Goal: Task Accomplishment & Management: Understand process/instructions

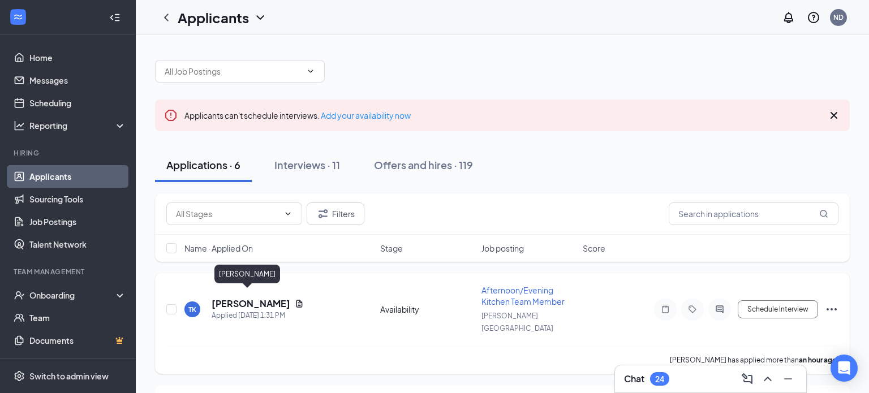
click at [241, 298] on h5 "[PERSON_NAME]" at bounding box center [251, 304] width 79 height 12
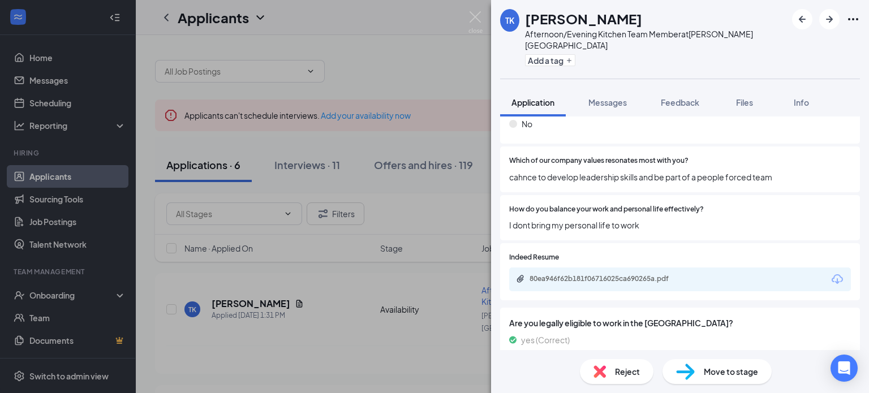
scroll to position [328, 0]
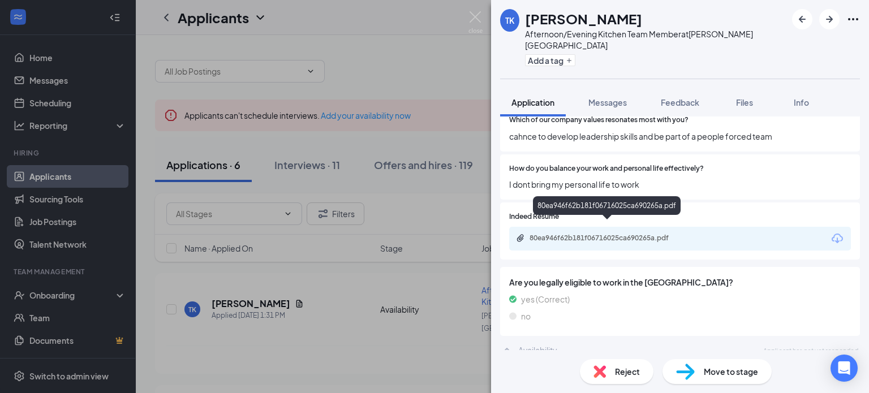
click at [565, 234] on div "80ea946f62b181f06716025ca690265a.pdf" at bounding box center [609, 238] width 158 height 9
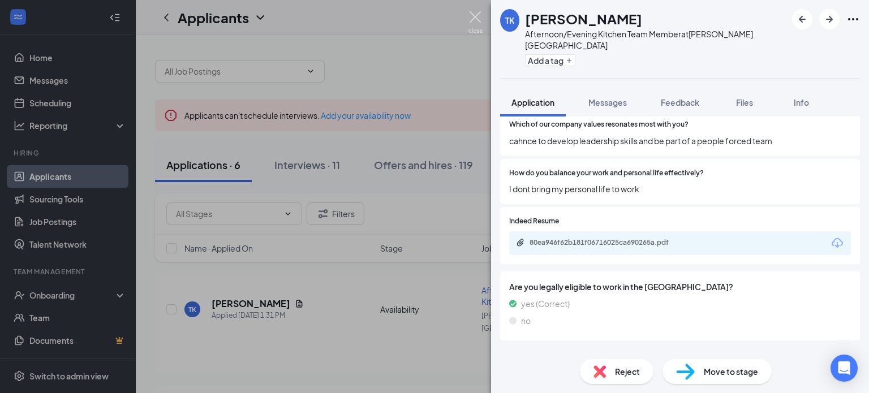
click at [474, 15] on img at bounding box center [476, 22] width 14 height 22
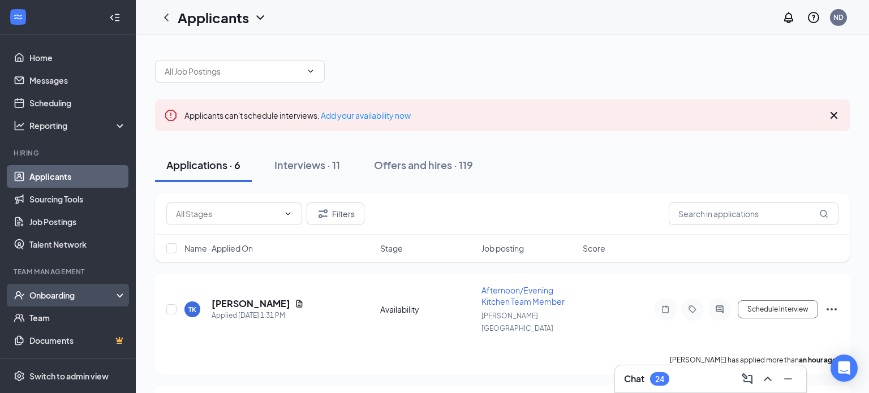
click at [55, 296] on div "Onboarding" at bounding box center [72, 295] width 87 height 11
click at [51, 317] on link "Overview" at bounding box center [77, 318] width 97 height 23
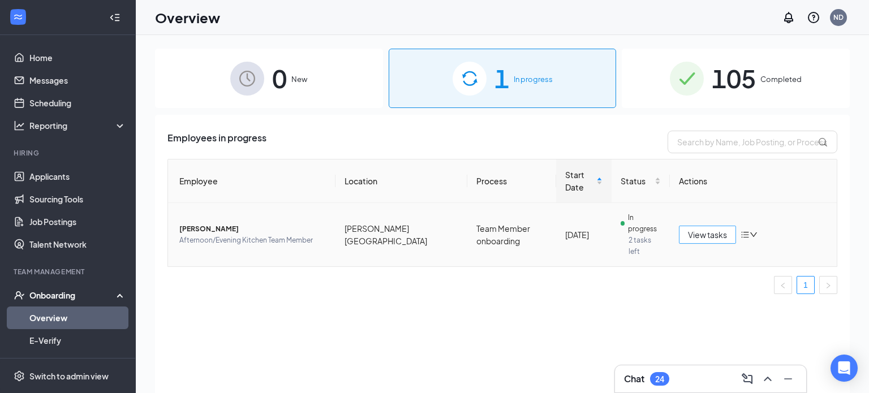
click at [708, 229] on span "View tasks" at bounding box center [707, 235] width 39 height 12
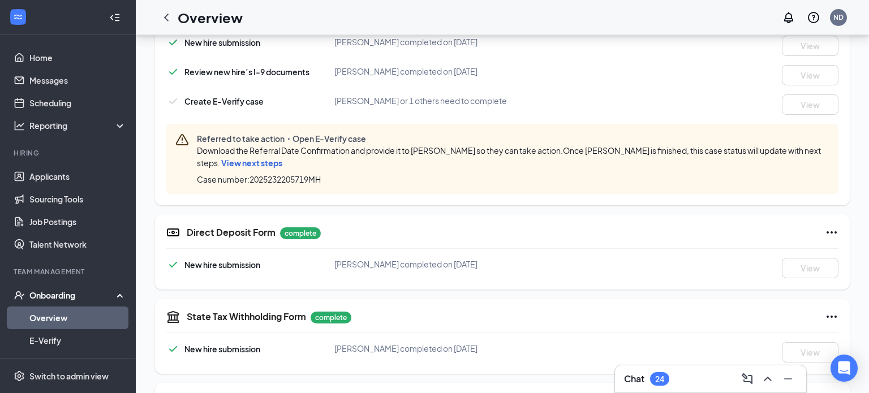
scroll to position [387, 0]
click at [702, 371] on div "Chat 24" at bounding box center [710, 379] width 173 height 18
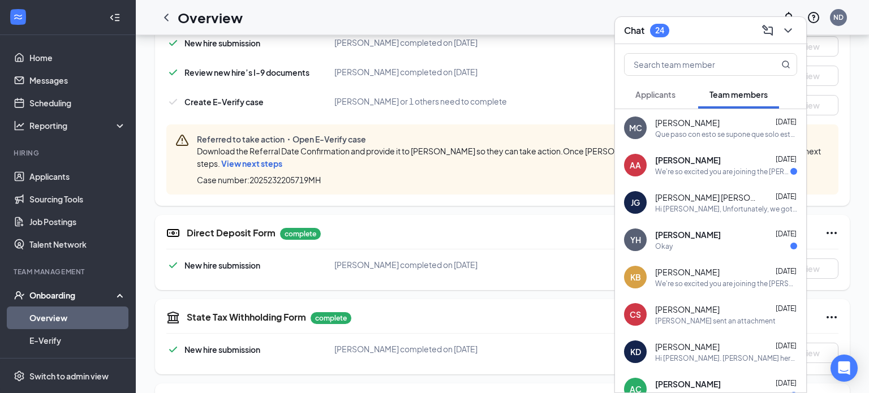
click at [695, 127] on span "[PERSON_NAME]" at bounding box center [687, 122] width 65 height 11
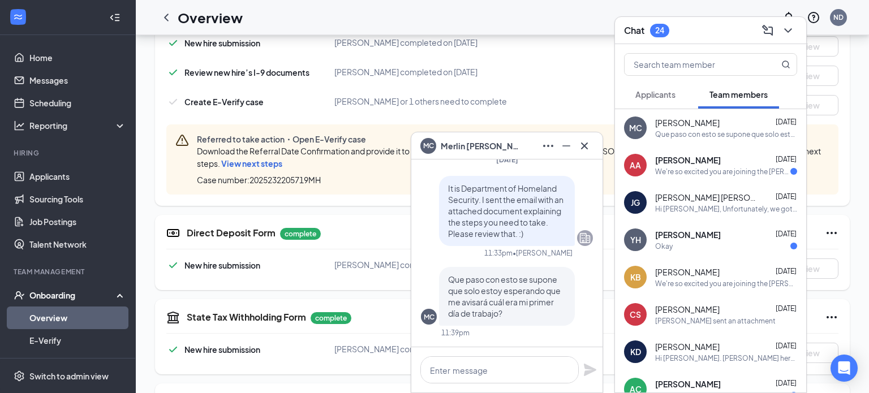
click at [699, 164] on span "[PERSON_NAME]" at bounding box center [688, 159] width 66 height 11
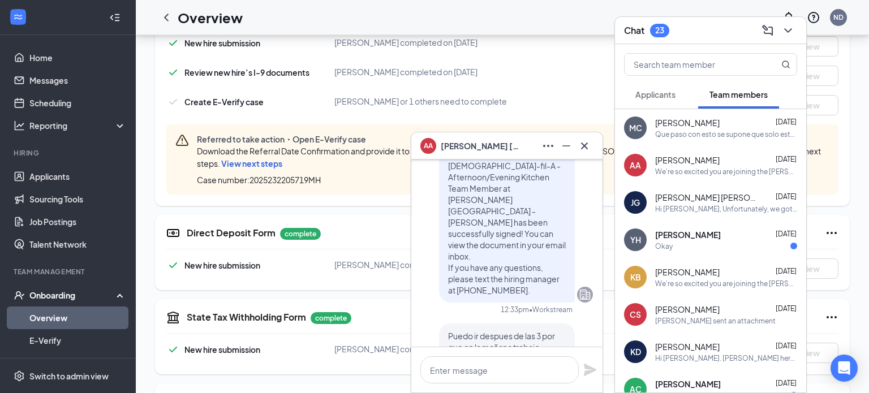
scroll to position [-285, 0]
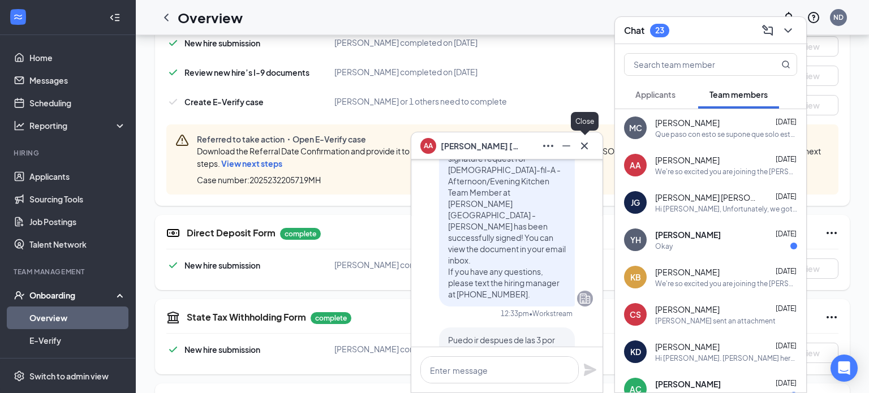
click at [586, 146] on icon "Cross" at bounding box center [584, 145] width 7 height 7
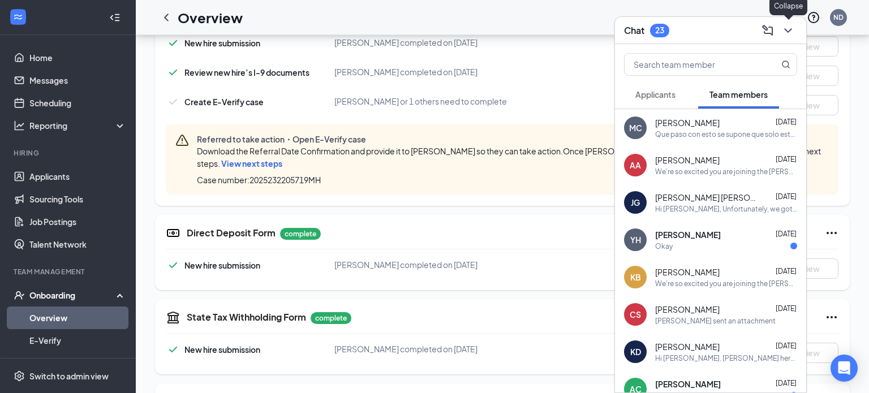
click at [790, 30] on icon "ChevronDown" at bounding box center [787, 30] width 7 height 5
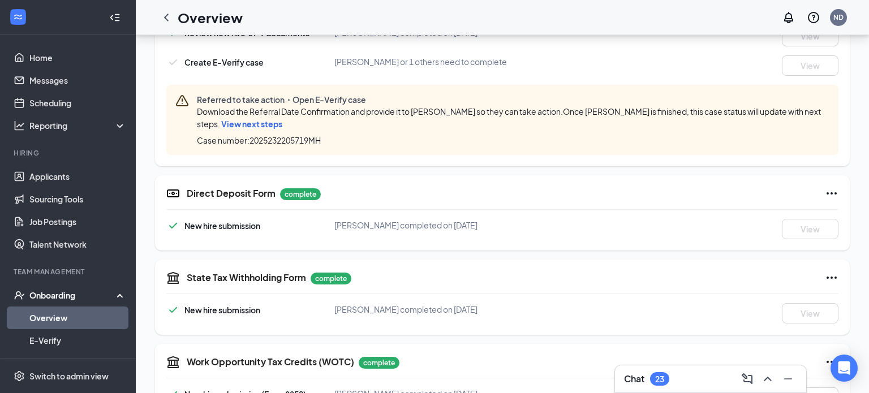
scroll to position [430, 0]
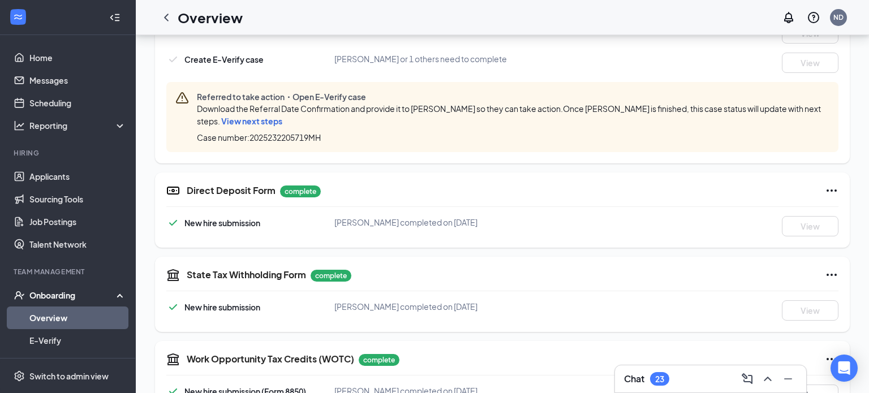
click at [718, 373] on div "Chat 23" at bounding box center [710, 379] width 173 height 18
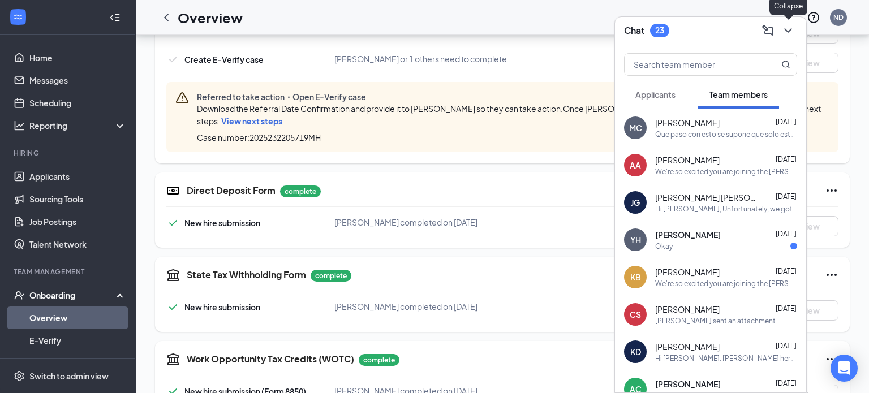
click at [790, 24] on icon "ChevronDown" at bounding box center [788, 31] width 14 height 14
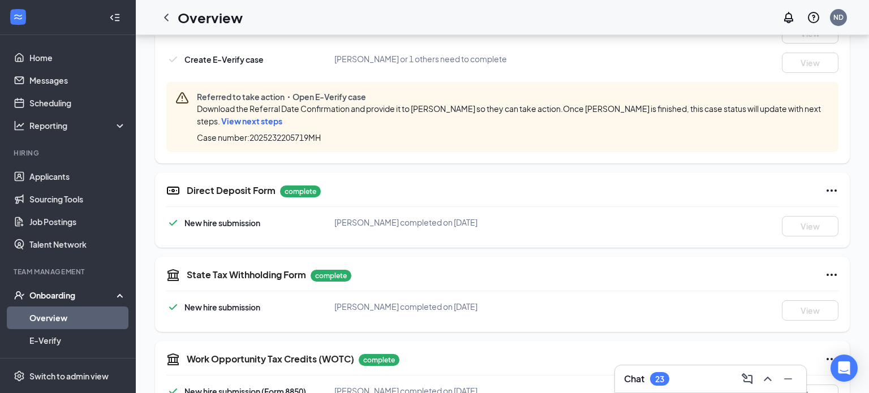
click at [641, 379] on h3 "Chat" at bounding box center [634, 379] width 20 height 12
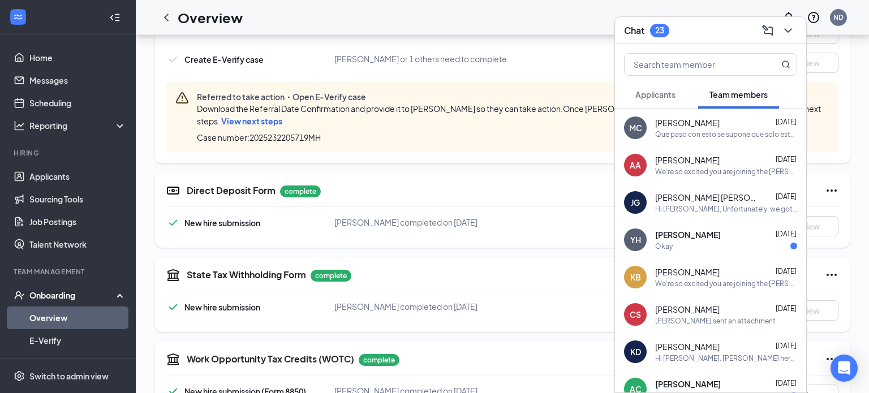
click at [666, 89] on span "Applicants" at bounding box center [655, 94] width 40 height 10
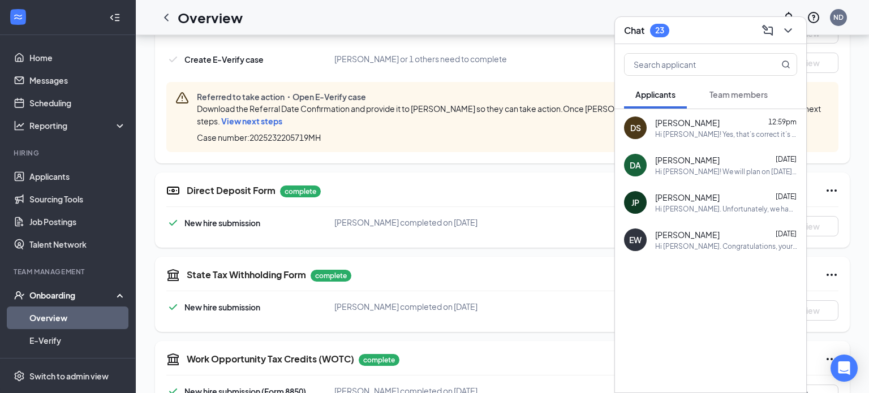
click at [695, 135] on div "Hi [PERSON_NAME]! Yes, that’s correct it’s a phone interview. 😊" at bounding box center [726, 135] width 142 height 10
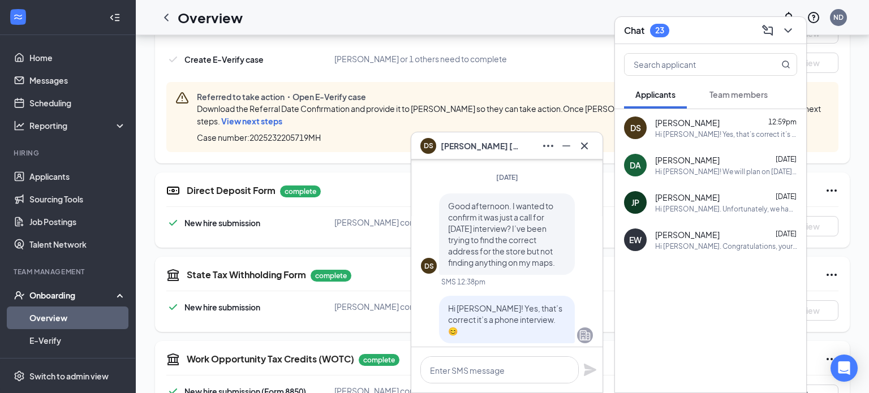
scroll to position [0, 0]
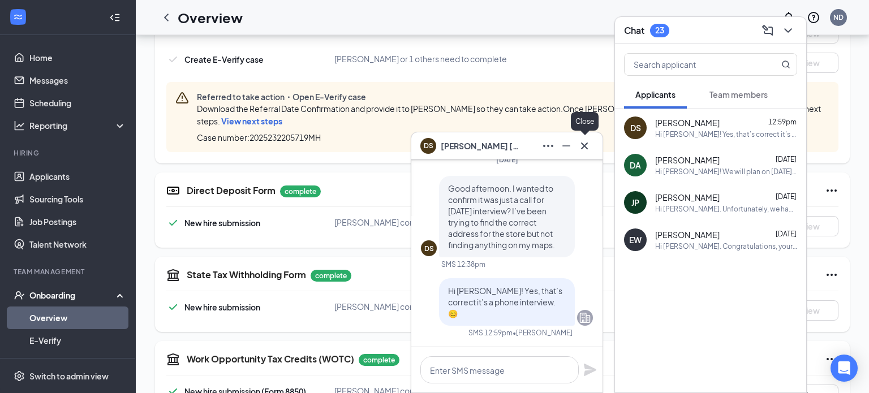
click at [583, 149] on icon "Cross" at bounding box center [585, 146] width 14 height 14
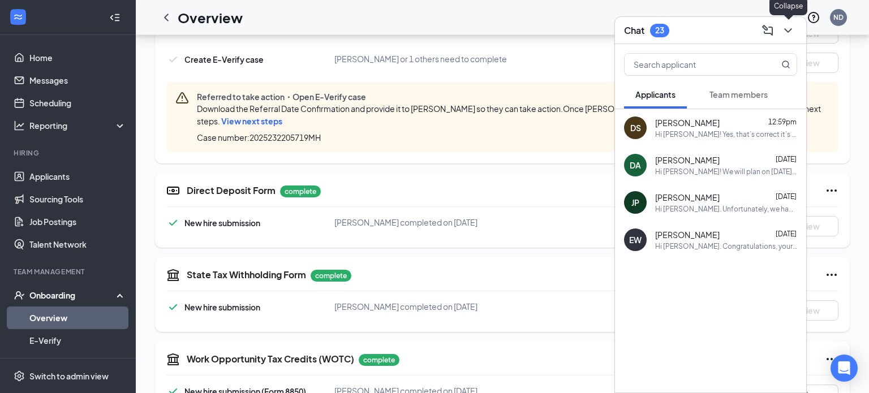
click at [787, 31] on icon "ChevronDown" at bounding box center [787, 30] width 7 height 5
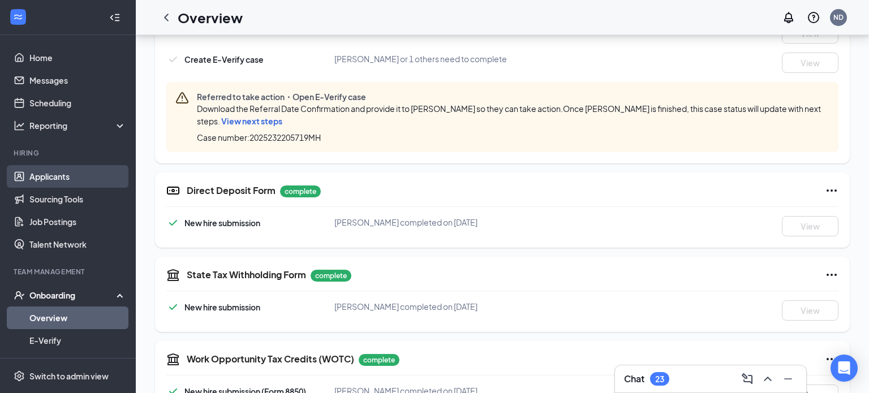
click at [75, 181] on link "Applicants" at bounding box center [77, 176] width 97 height 23
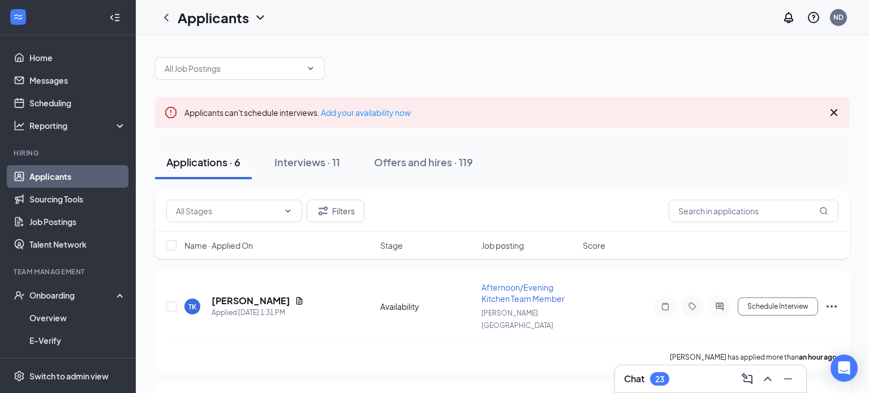
scroll to position [2, 0]
click at [317, 159] on div "Interviews · 11" at bounding box center [307, 163] width 66 height 14
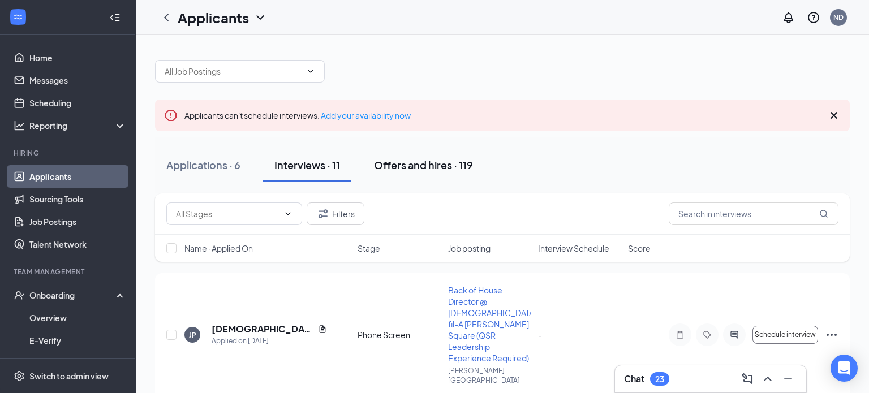
click at [426, 167] on div "Offers and hires · 119" at bounding box center [423, 165] width 99 height 14
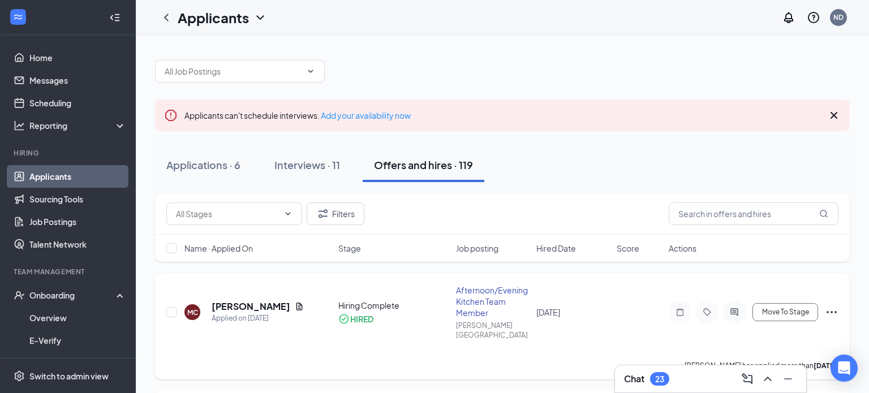
click at [548, 307] on span "[DATE]" at bounding box center [548, 312] width 24 height 10
click at [486, 299] on div "Afternoon/Evening Kitchen Team Member" at bounding box center [493, 302] width 74 height 34
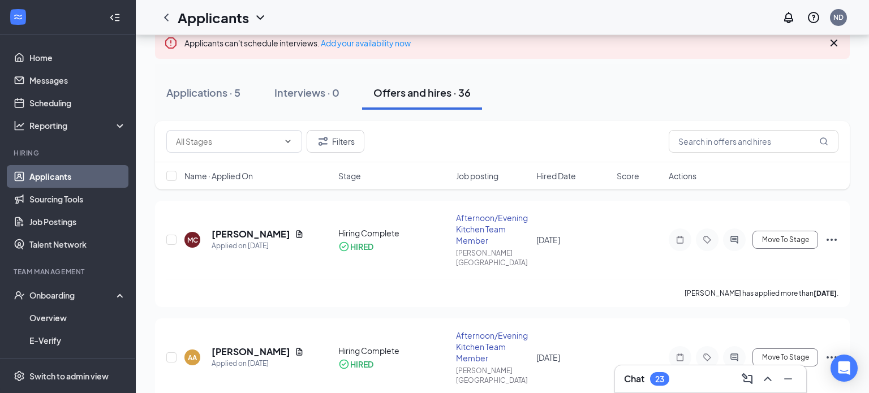
scroll to position [102, 0]
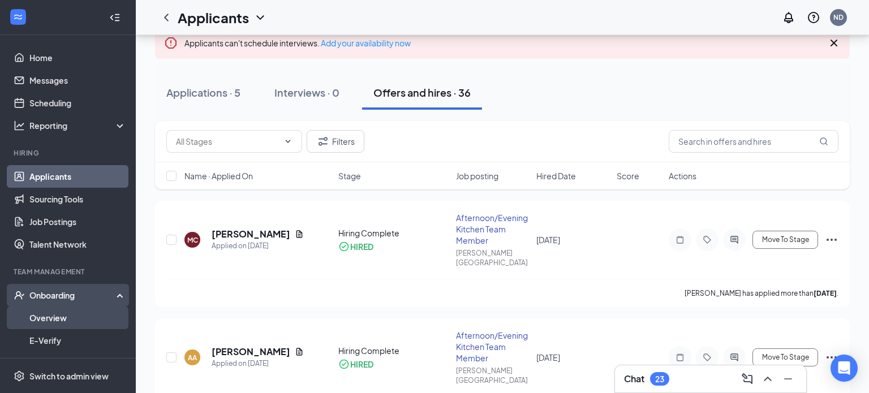
click at [58, 316] on link "Overview" at bounding box center [77, 318] width 97 height 23
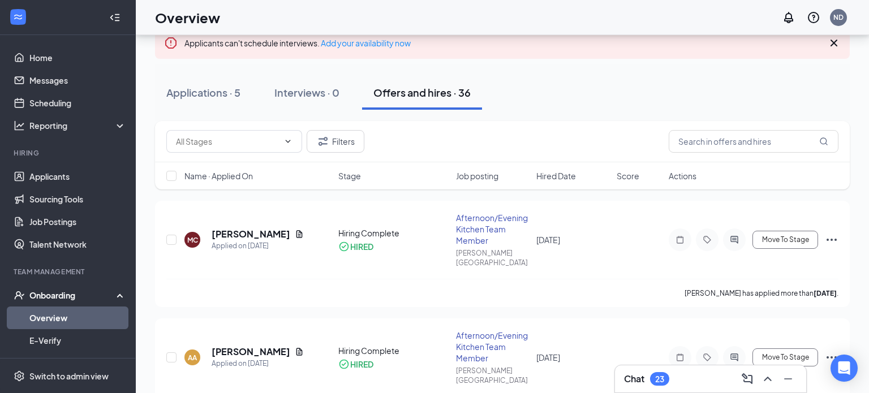
scroll to position [51, 0]
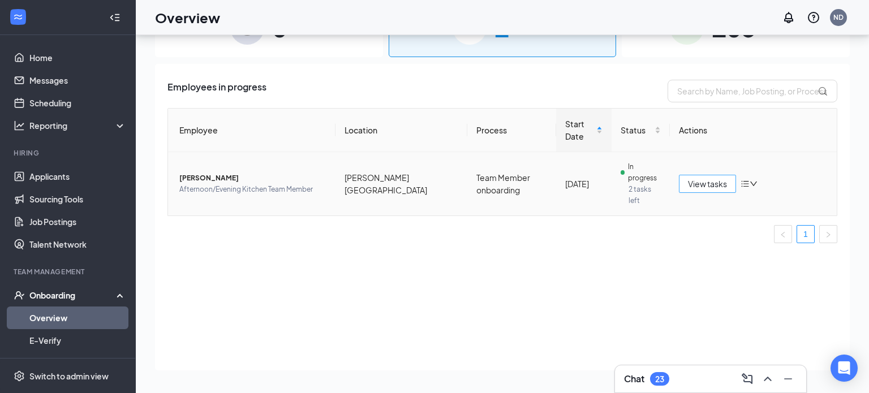
click at [692, 178] on span "View tasks" at bounding box center [707, 184] width 39 height 12
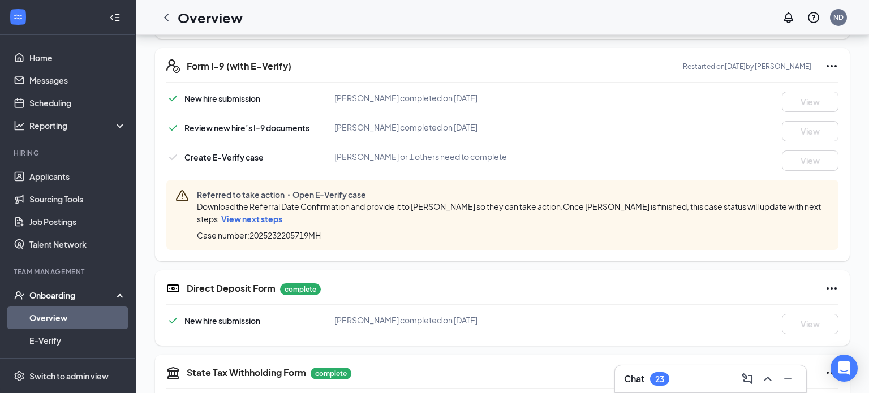
scroll to position [333, 0]
click at [265, 217] on span "View next steps" at bounding box center [251, 218] width 61 height 10
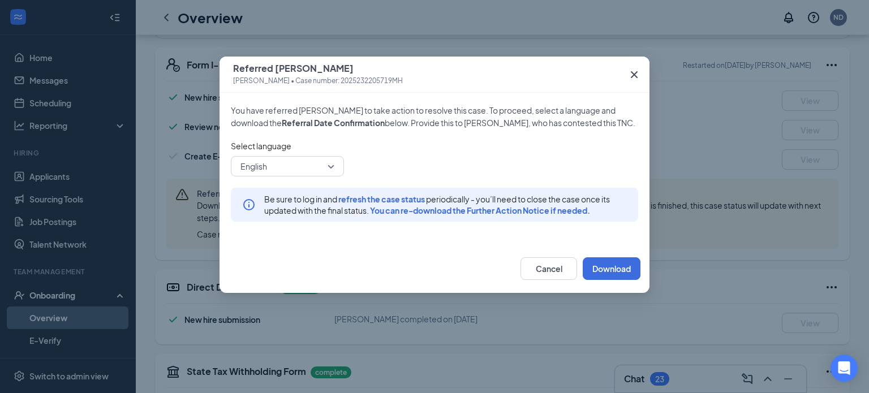
click at [306, 174] on span "English" at bounding box center [283, 166] width 84 height 17
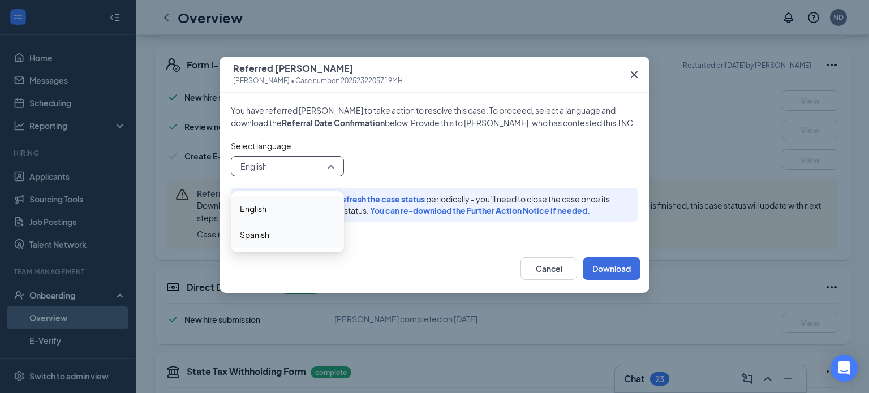
click at [294, 229] on span "Spanish" at bounding box center [287, 235] width 95 height 12
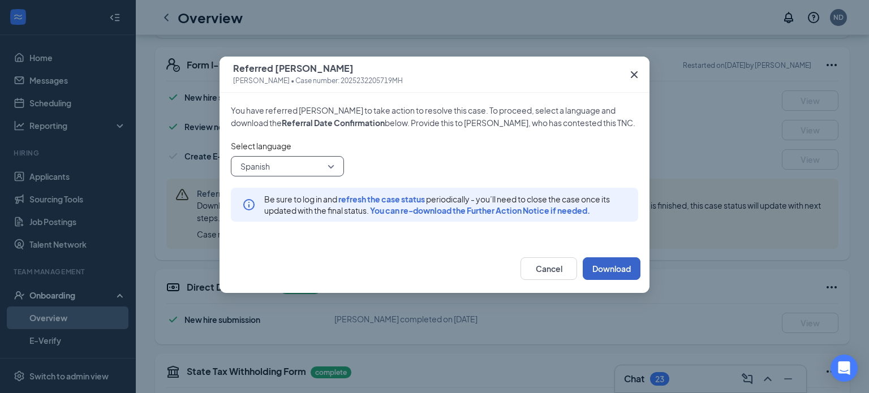
click at [600, 280] on button "Download" at bounding box center [612, 268] width 58 height 23
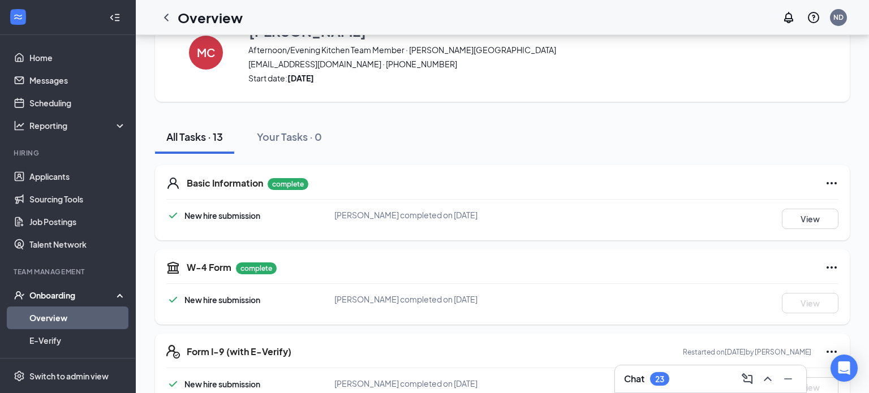
scroll to position [0, 0]
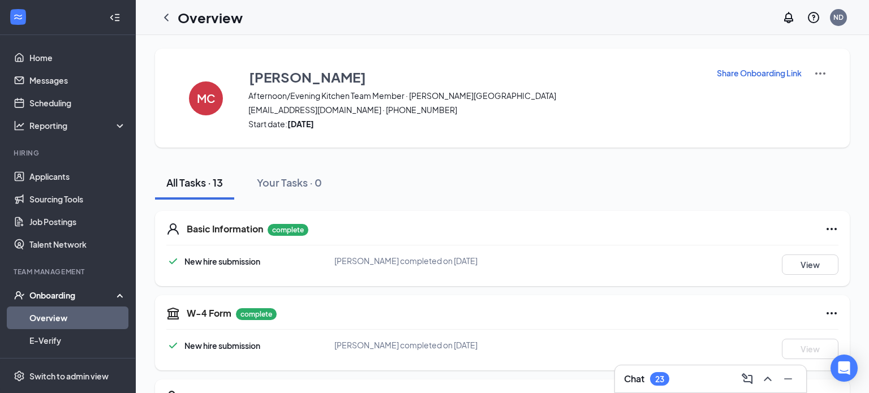
click at [689, 379] on div "Chat 23" at bounding box center [710, 379] width 173 height 18
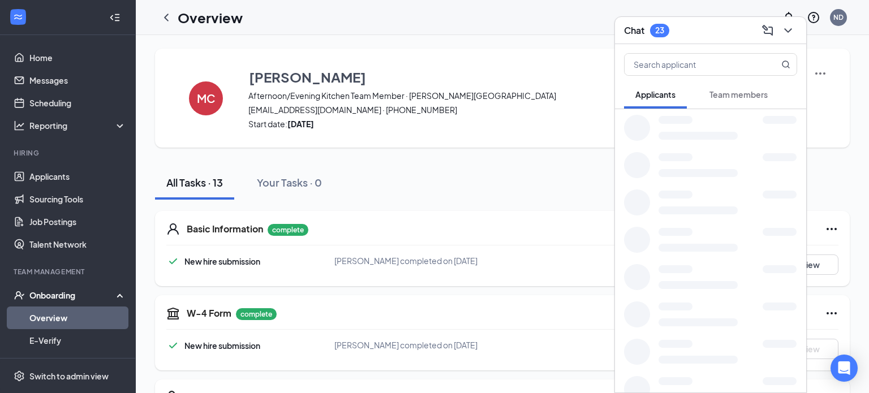
click at [692, 289] on div at bounding box center [728, 281] width 139 height 15
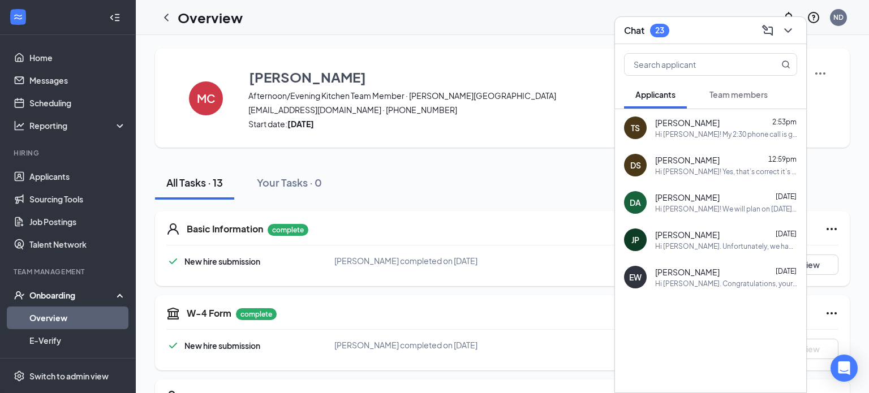
click at [735, 96] on span "Team members" at bounding box center [739, 94] width 58 height 10
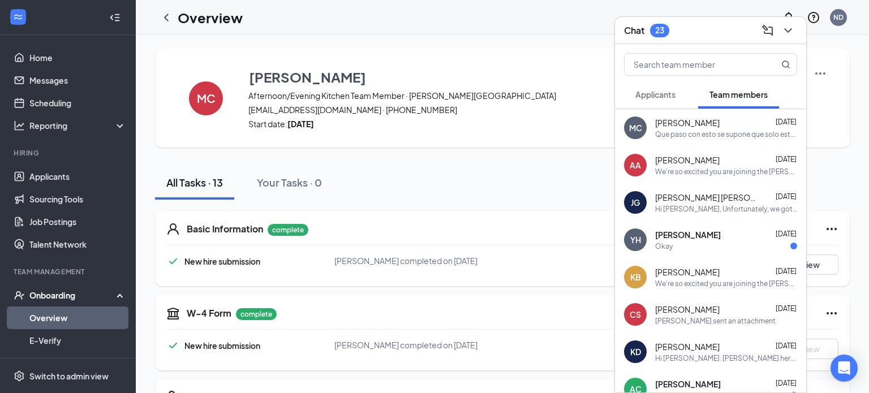
click at [689, 132] on div "Que paso con esto se supone que solo estoy esperando que me avisará cuál era mi…" at bounding box center [726, 135] width 142 height 10
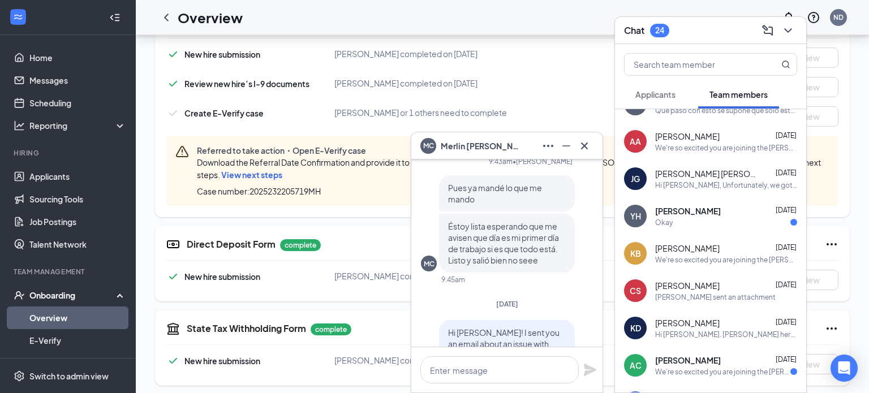
scroll to position [297, 0]
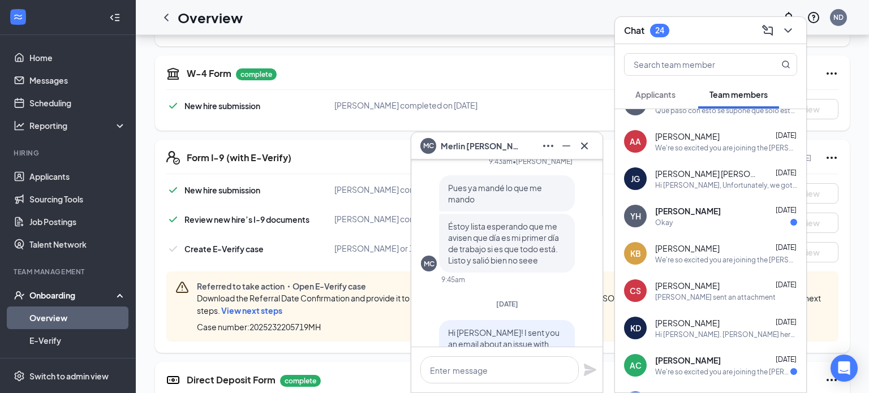
click at [246, 185] on span "New hire submission" at bounding box center [222, 190] width 76 height 10
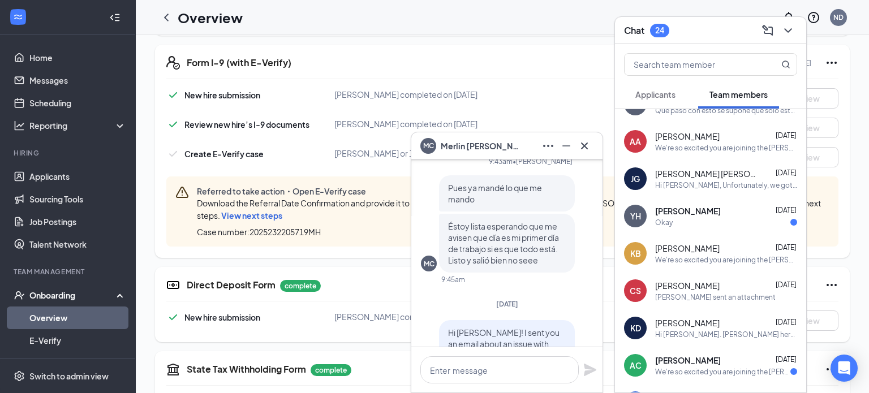
scroll to position [0, 0]
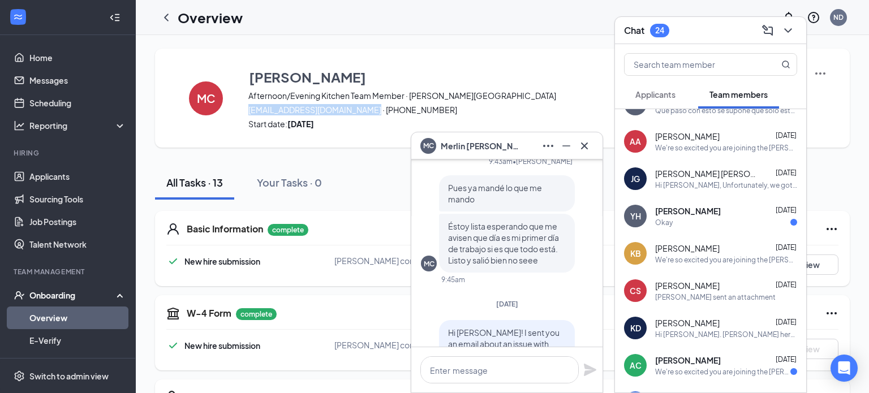
drag, startPoint x: 248, startPoint y: 107, endPoint x: 369, endPoint y: 110, distance: 120.6
click at [369, 110] on span "[EMAIL_ADDRESS][DOMAIN_NAME] · [PHONE_NUMBER]" at bounding box center [475, 109] width 454 height 11
copy span "[EMAIL_ADDRESS][DOMAIN_NAME]"
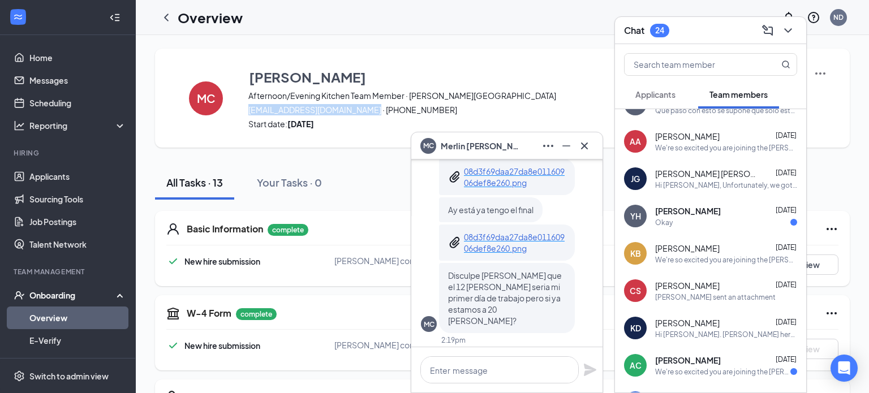
scroll to position [-827, 0]
